Goal: Task Accomplishment & Management: Use online tool/utility

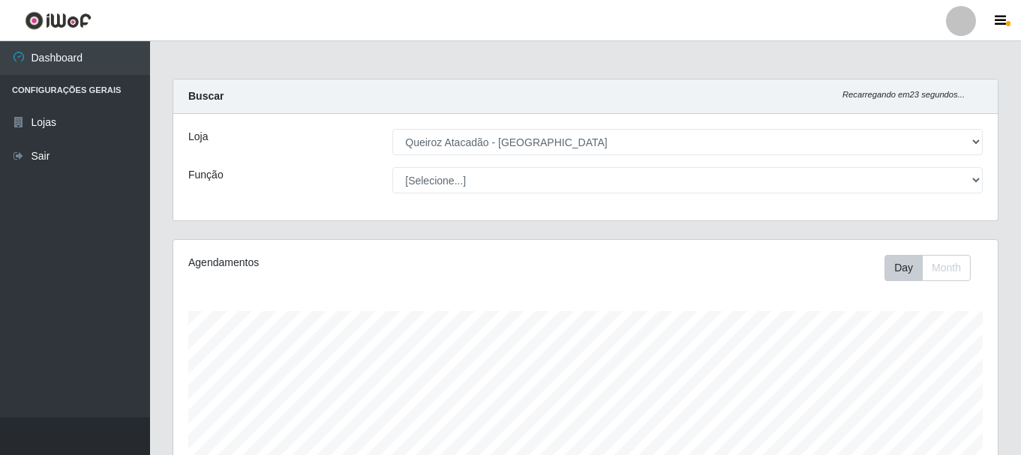
select select "464"
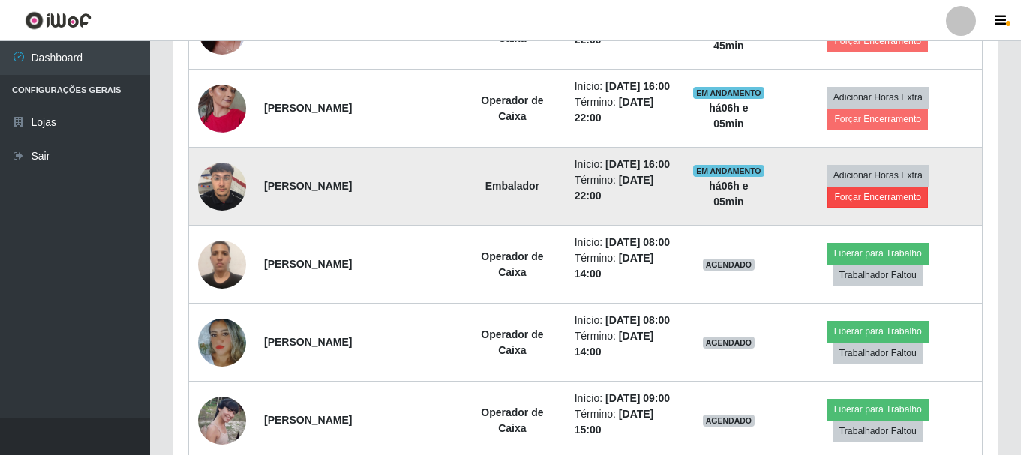
scroll to position [311, 825]
click at [894, 208] on button "Forçar Encerramento" at bounding box center [878, 197] width 101 height 21
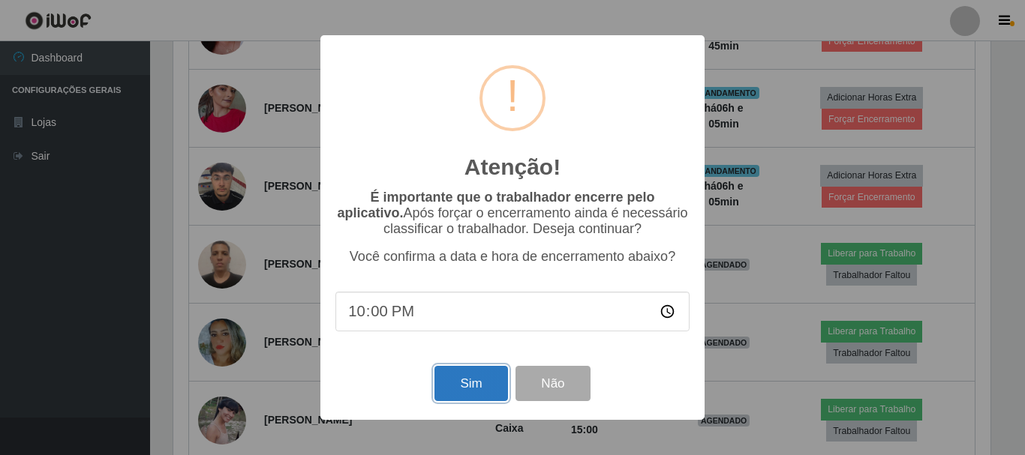
click at [469, 390] on button "Sim" at bounding box center [470, 383] width 73 height 35
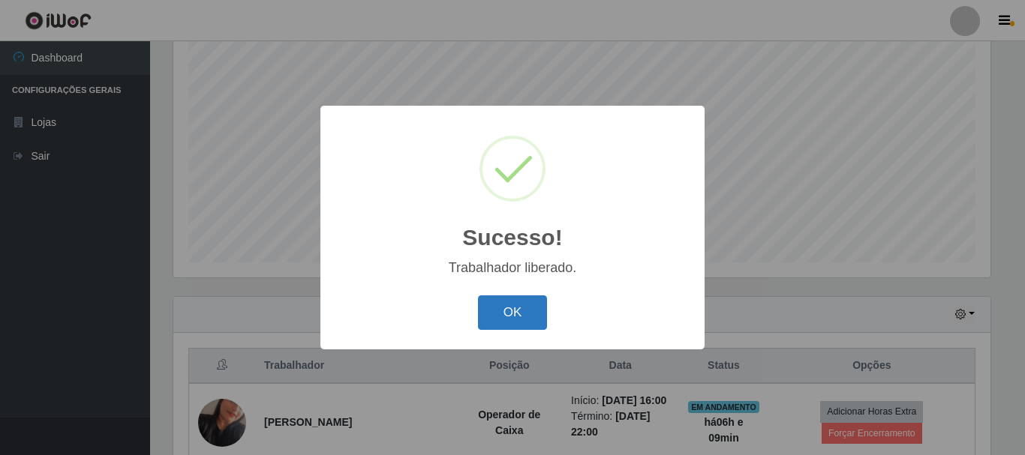
click at [525, 317] on button "OK" at bounding box center [513, 313] width 70 height 35
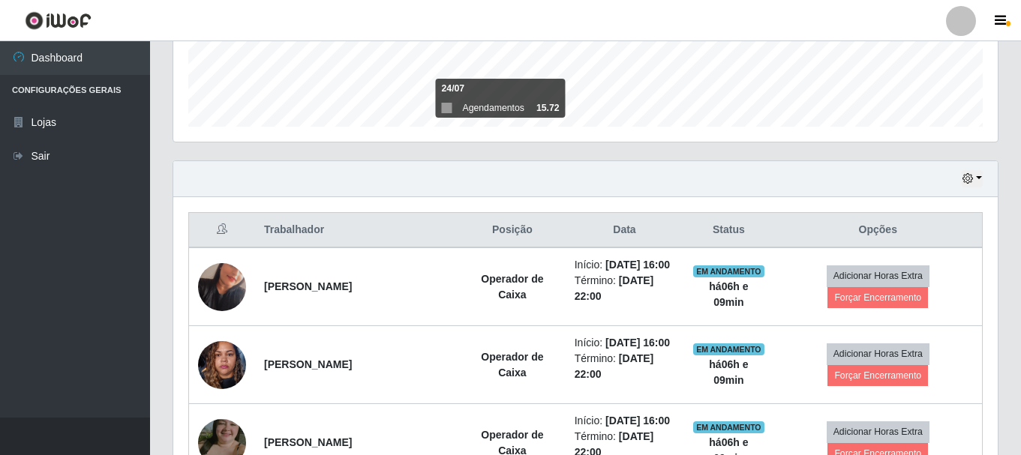
scroll to position [574, 0]
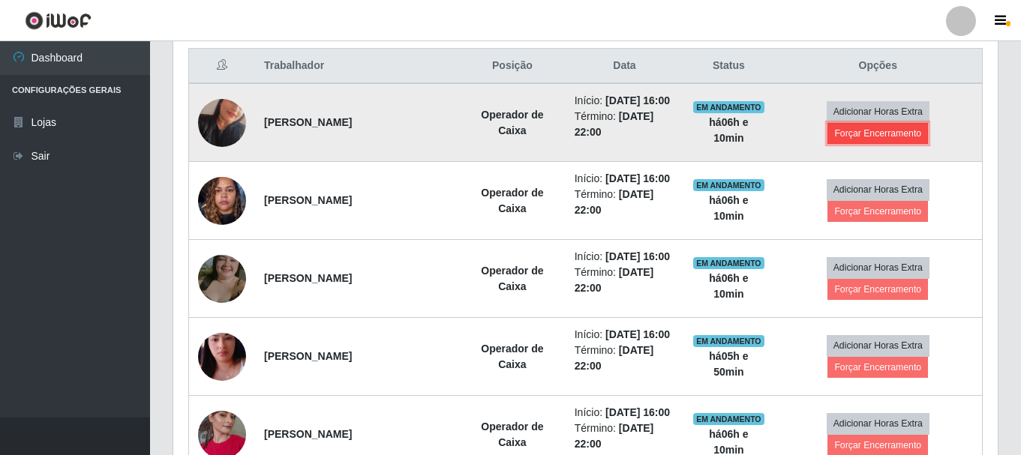
click at [872, 144] on button "Forçar Encerramento" at bounding box center [878, 133] width 101 height 21
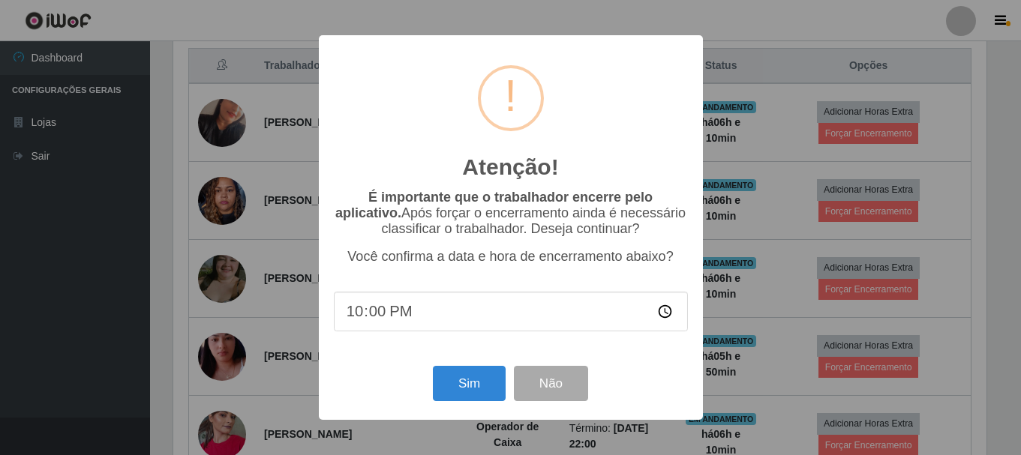
scroll to position [311, 817]
click at [488, 386] on button "Sim" at bounding box center [470, 383] width 73 height 35
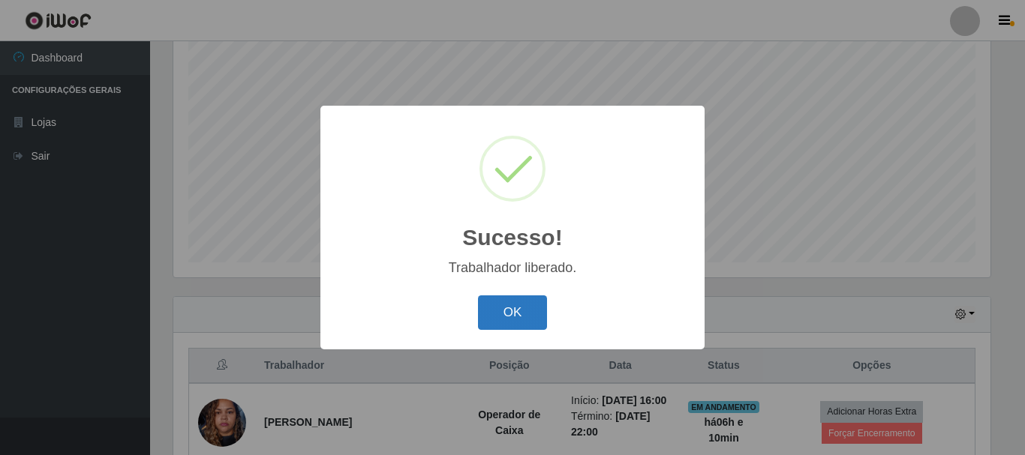
drag, startPoint x: 514, startPoint y: 293, endPoint x: 514, endPoint y: 308, distance: 15.0
click at [514, 306] on div "OK Cancel" at bounding box center [512, 312] width 354 height 43
click at [514, 309] on button "OK" at bounding box center [513, 313] width 70 height 35
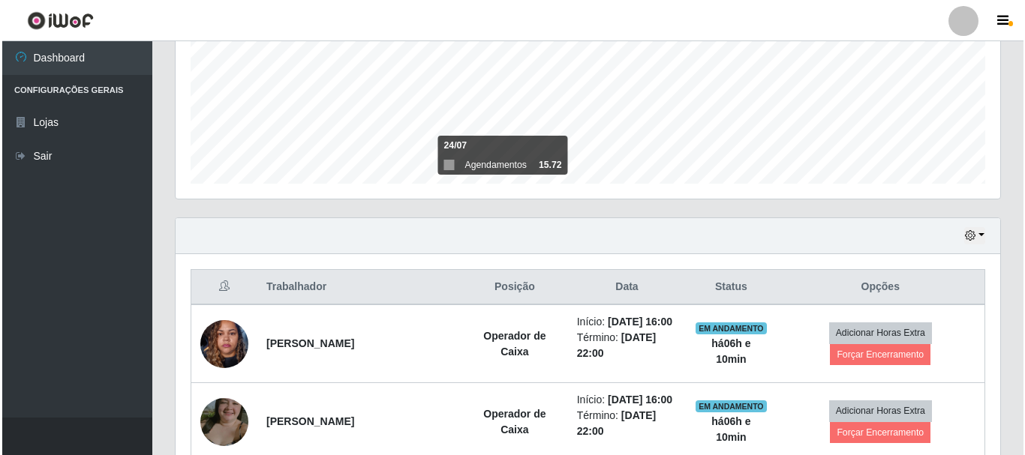
scroll to position [424, 0]
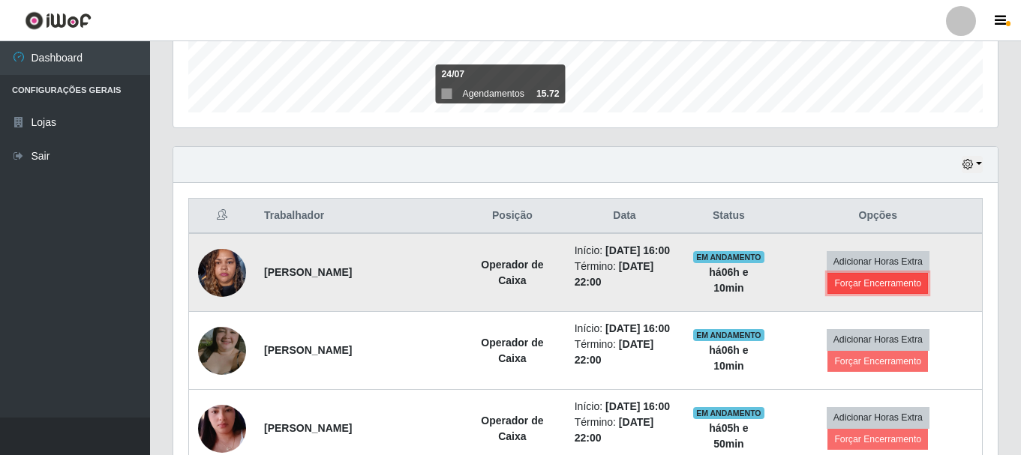
click at [888, 294] on button "Forçar Encerramento" at bounding box center [878, 283] width 101 height 21
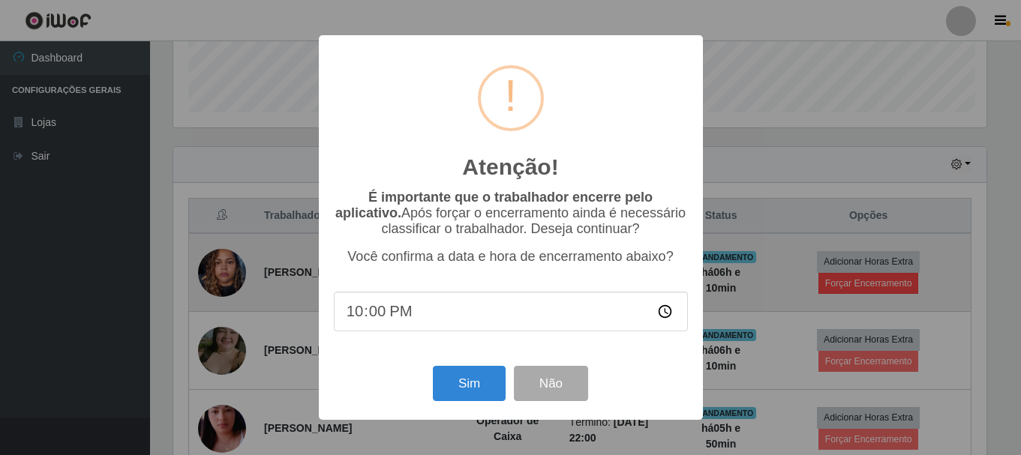
scroll to position [311, 817]
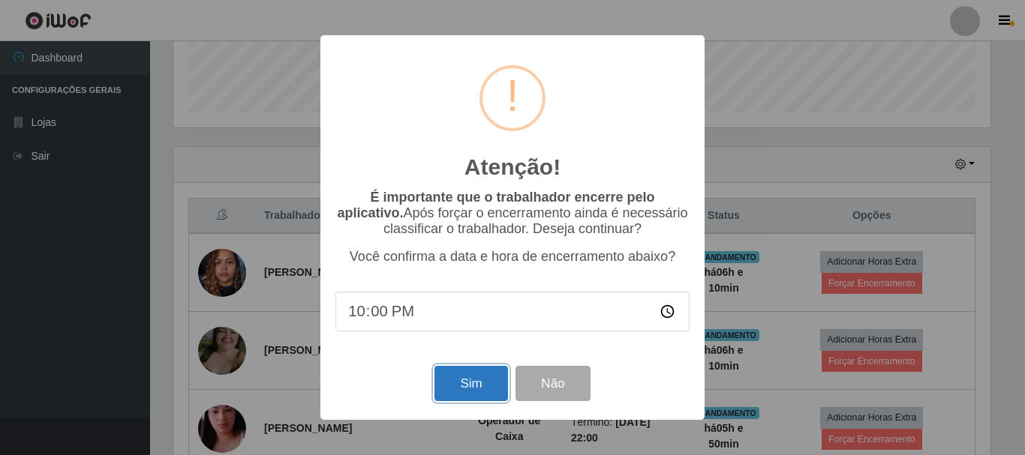
click at [462, 386] on button "Sim" at bounding box center [470, 383] width 73 height 35
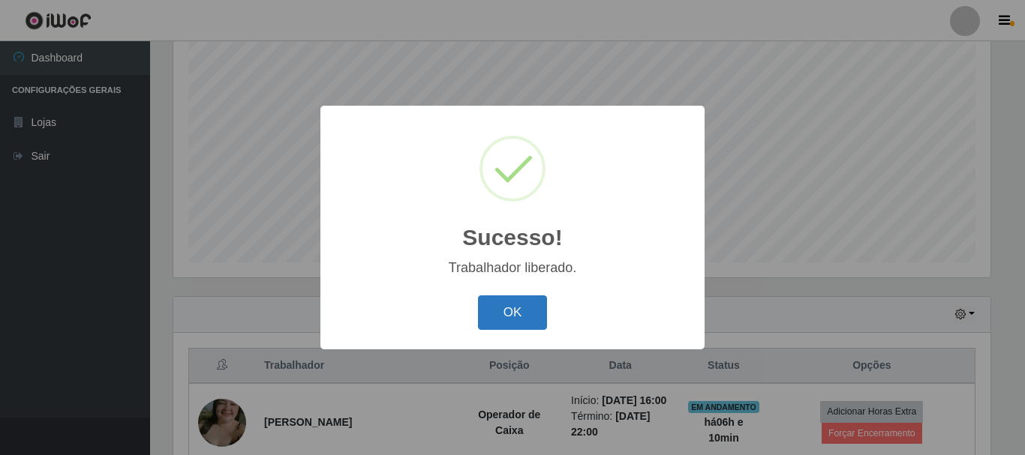
click at [506, 314] on button "OK" at bounding box center [513, 313] width 70 height 35
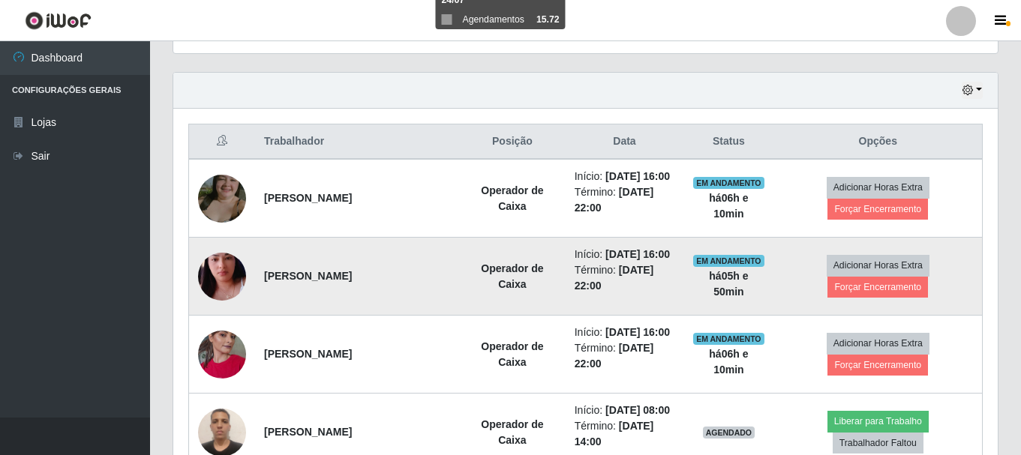
scroll to position [499, 0]
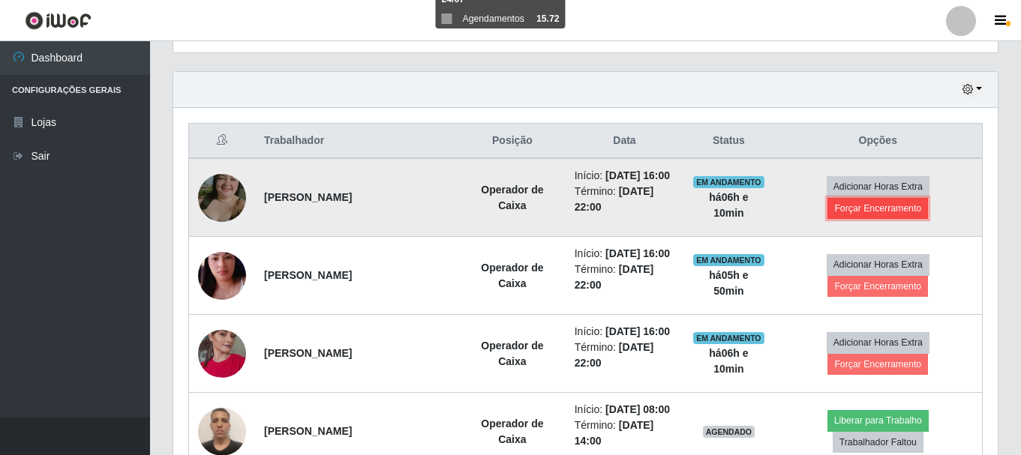
click at [858, 219] on button "Forçar Encerramento" at bounding box center [878, 208] width 101 height 21
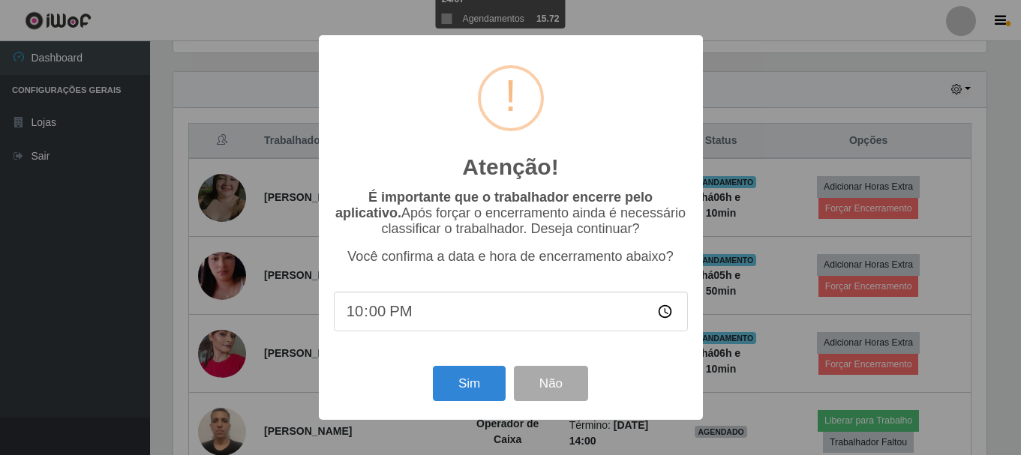
scroll to position [311, 817]
click at [494, 380] on button "Sim" at bounding box center [470, 383] width 73 height 35
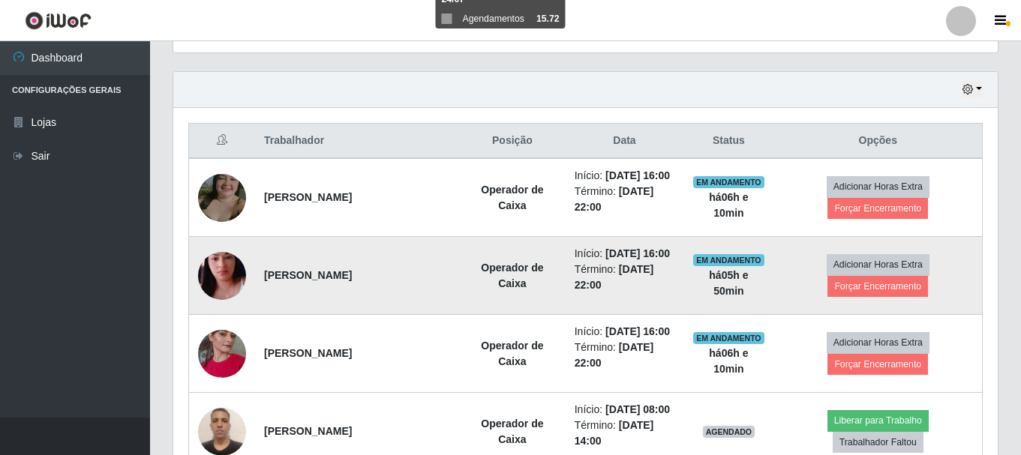
scroll to position [0, 0]
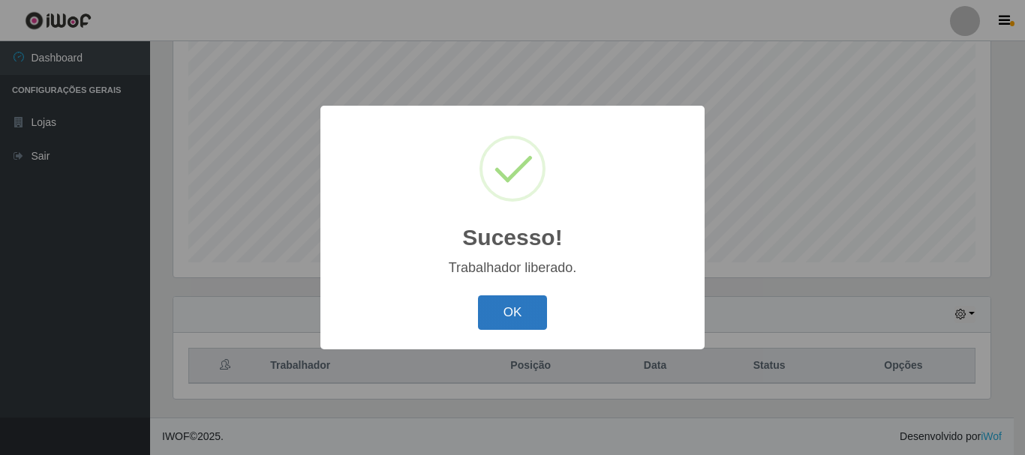
click at [519, 314] on button "OK" at bounding box center [513, 313] width 70 height 35
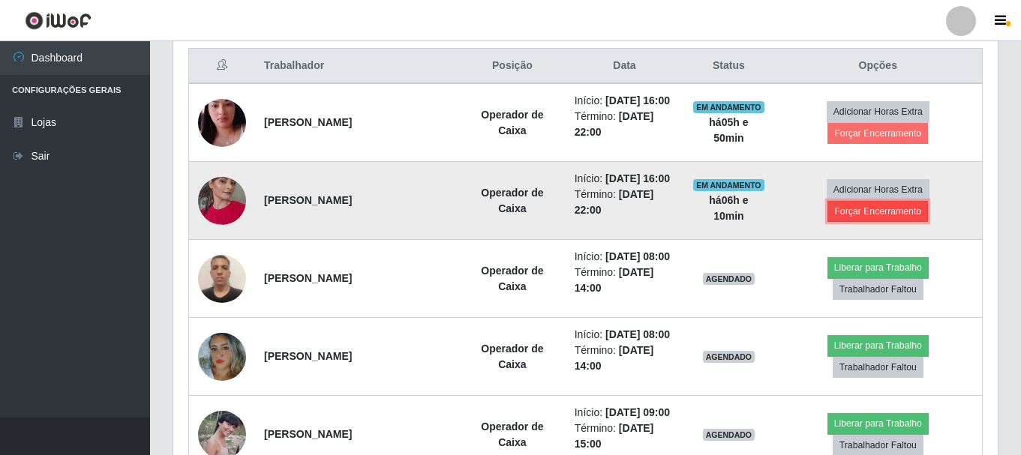
click at [857, 222] on button "Forçar Encerramento" at bounding box center [878, 211] width 101 height 21
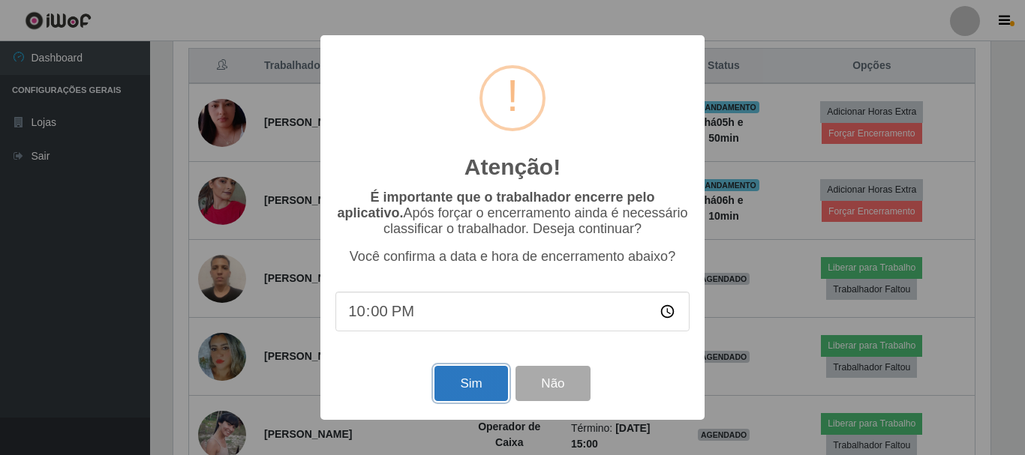
click at [464, 398] on button "Sim" at bounding box center [470, 383] width 73 height 35
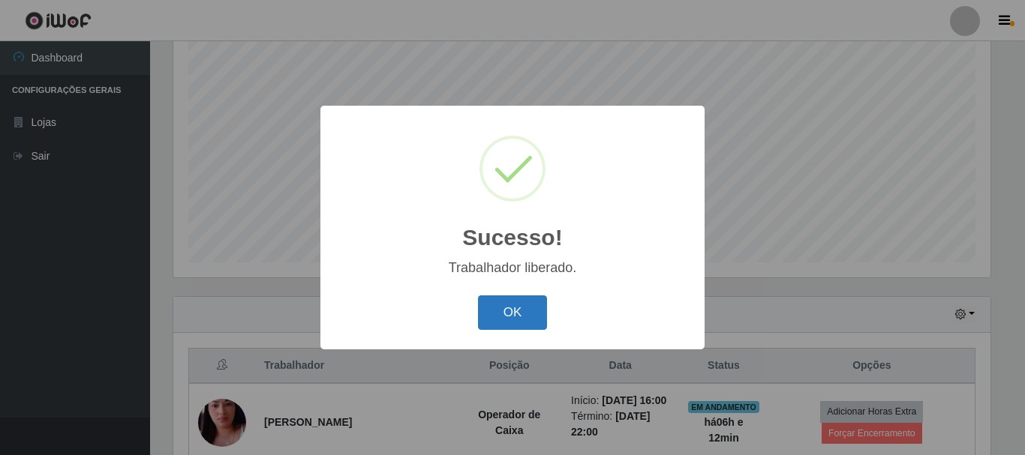
click at [499, 303] on button "OK" at bounding box center [513, 313] width 70 height 35
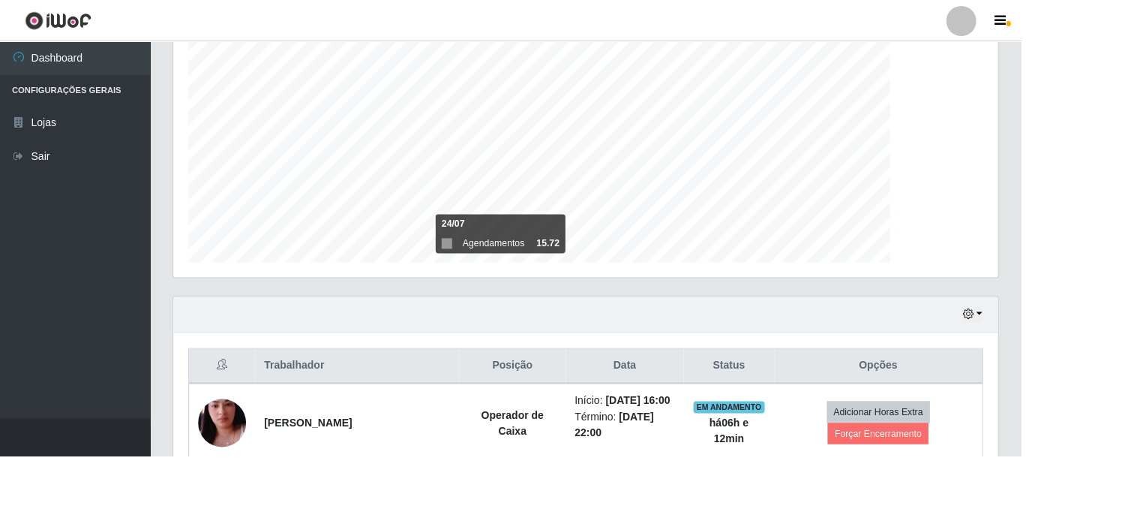
scroll to position [311, 938]
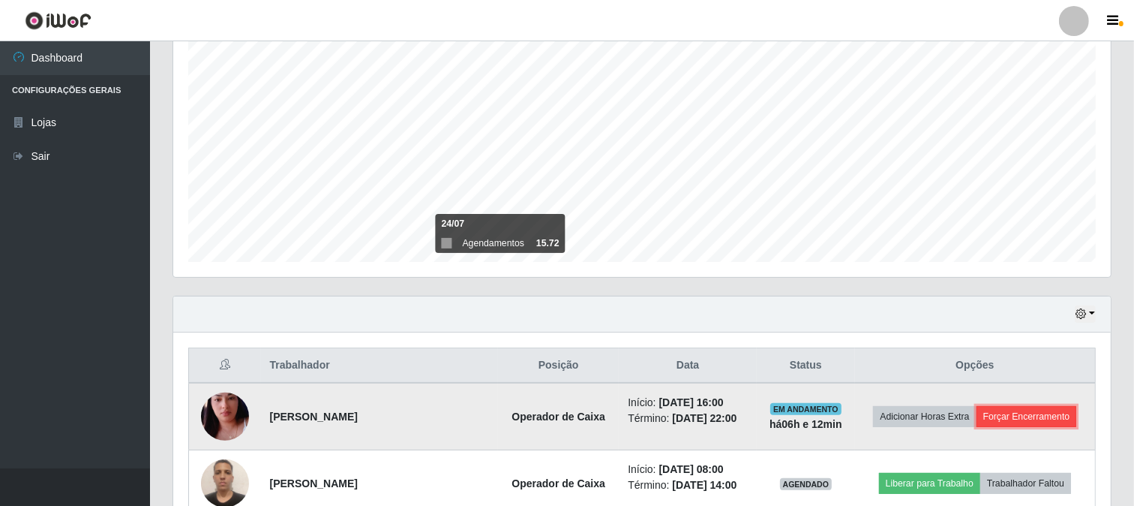
click at [1010, 422] on button "Forçar Encerramento" at bounding box center [1027, 416] width 101 height 21
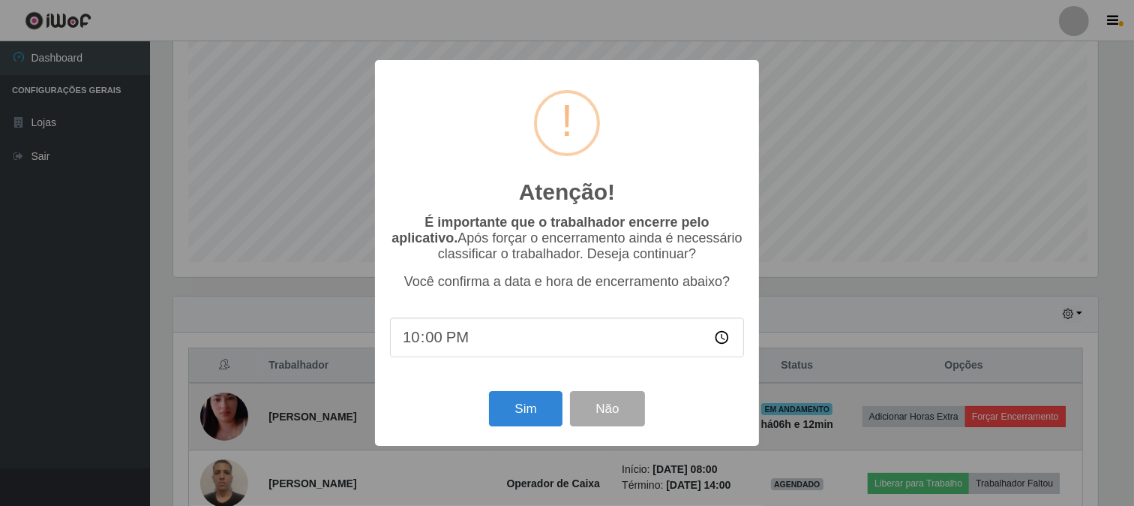
scroll to position [311, 928]
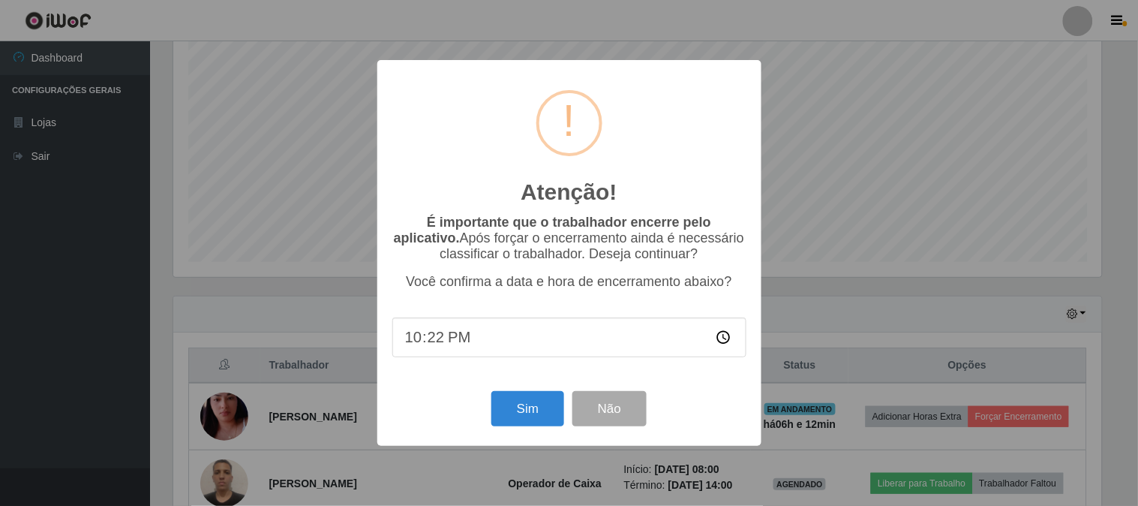
type input "22:23"
type input "22:20"
click at [531, 398] on button "Sim" at bounding box center [527, 408] width 73 height 35
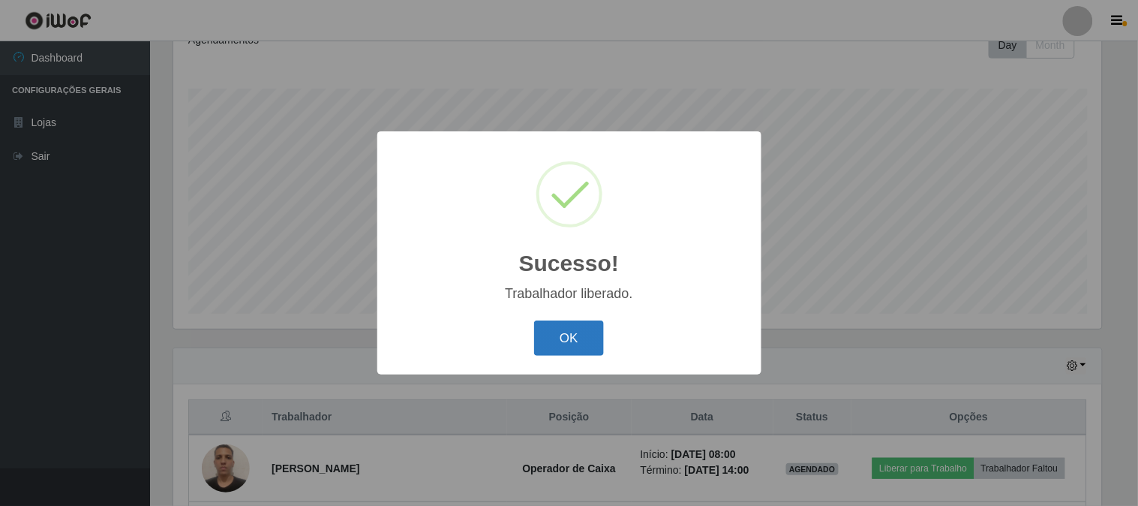
click at [571, 340] on button "OK" at bounding box center [569, 337] width 70 height 35
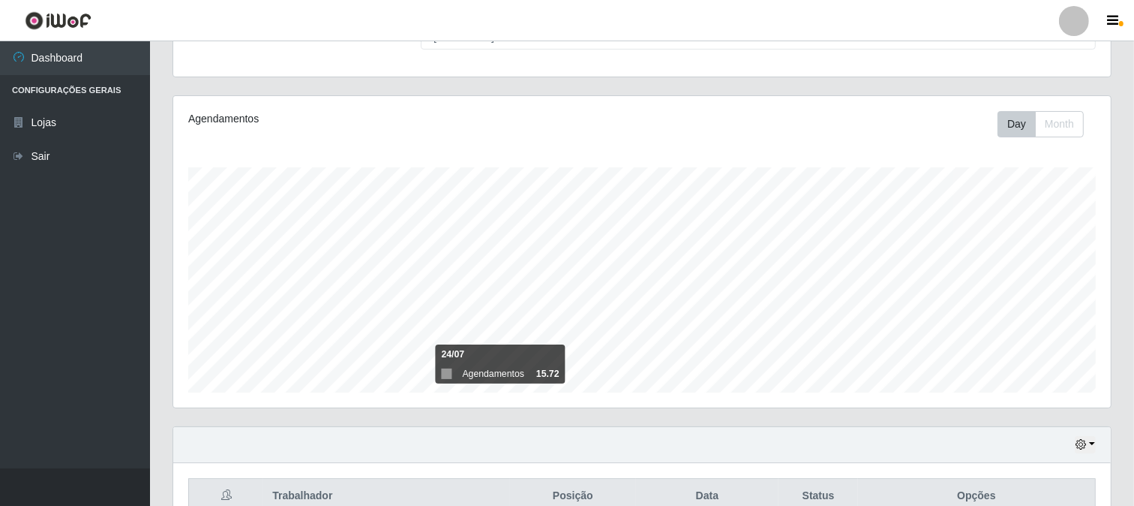
scroll to position [140, 0]
